Goal: Information Seeking & Learning: Learn about a topic

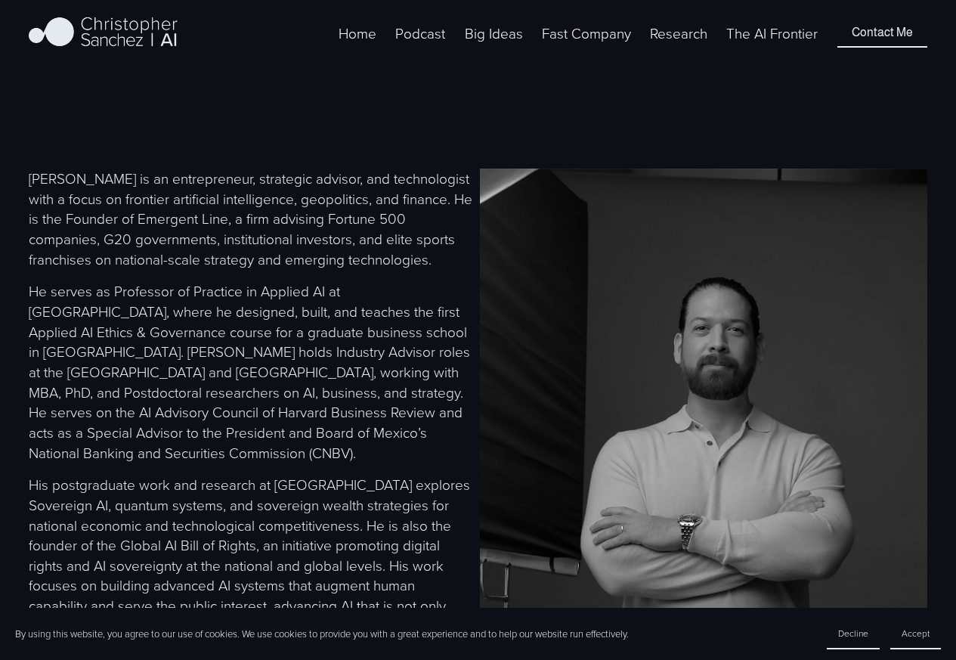
scroll to position [1264, 0]
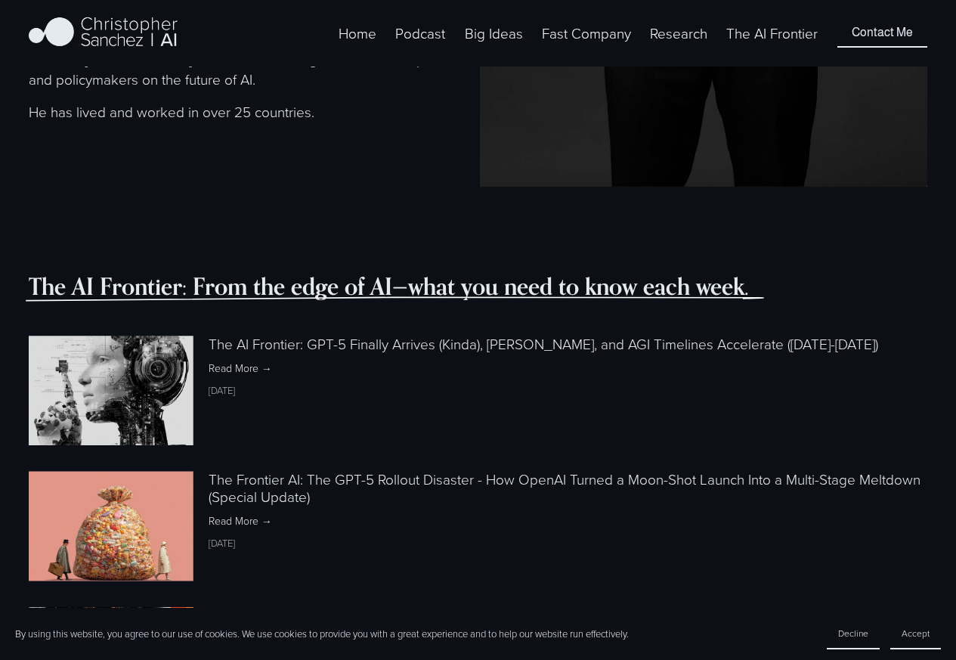
click at [250, 354] on link "The AI Frontier: GPT-5 Finally Arrives (Kinda), [PERSON_NAME], and AGI Timeline…" at bounding box center [544, 343] width 670 height 20
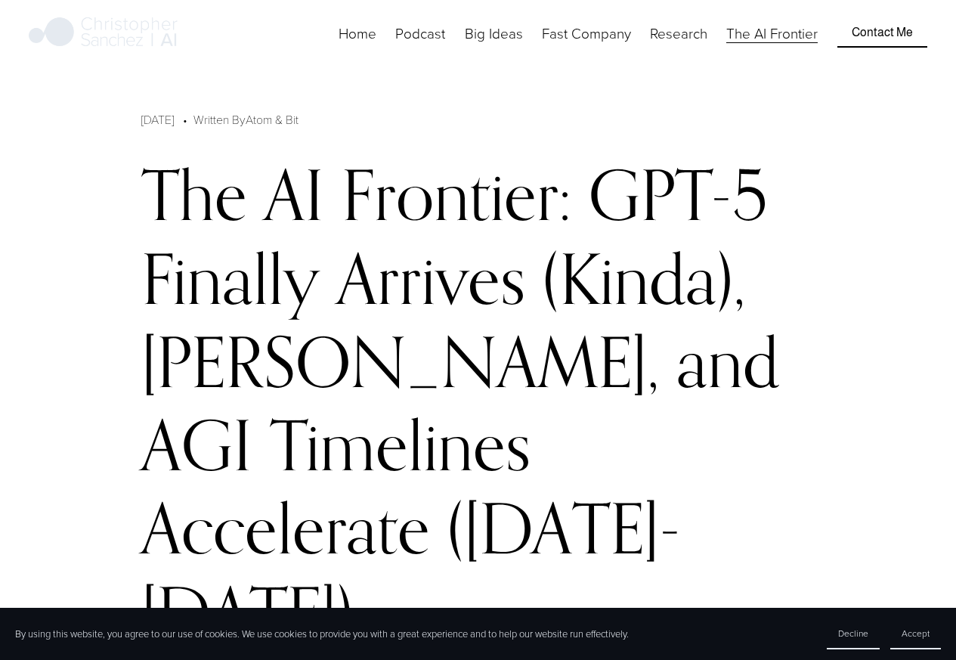
click at [239, 413] on h1 "The AI Frontier: GPT-5 Finally Arrives (Kinda), [PERSON_NAME], and AGI Timeline…" at bounding box center [478, 403] width 674 height 500
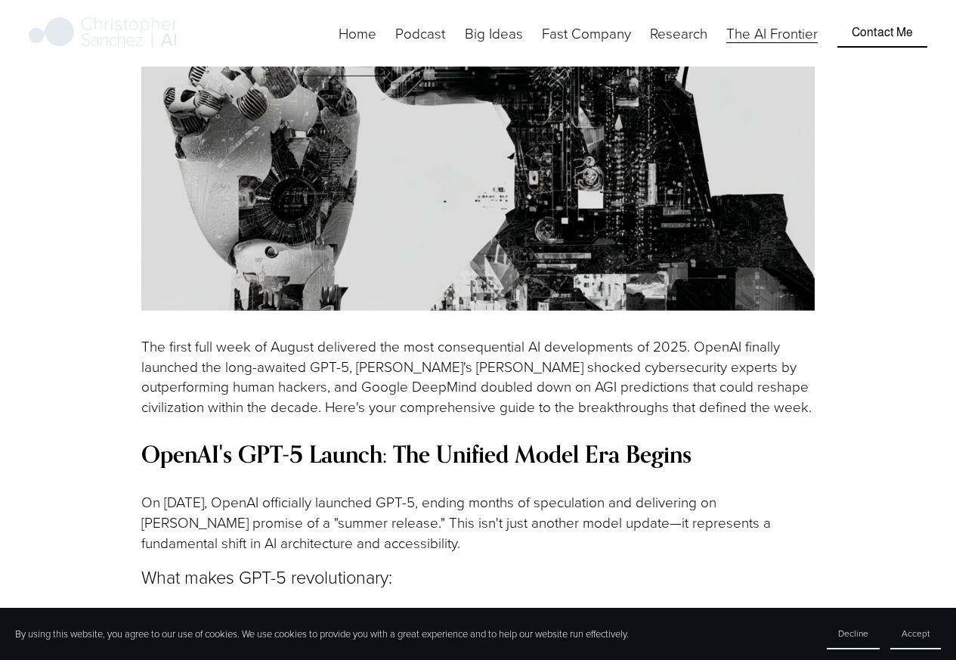
scroll to position [3358, 0]
